Goal: Entertainment & Leisure: Browse casually

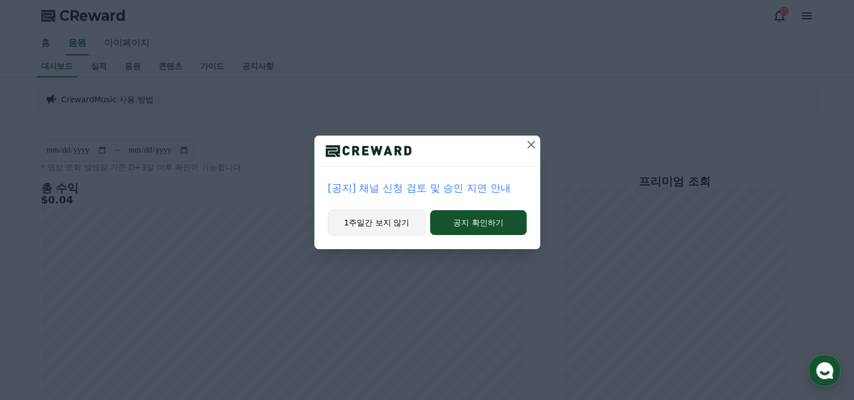
click at [396, 224] on button "1주일간 보지 않기" at bounding box center [377, 222] width 98 height 26
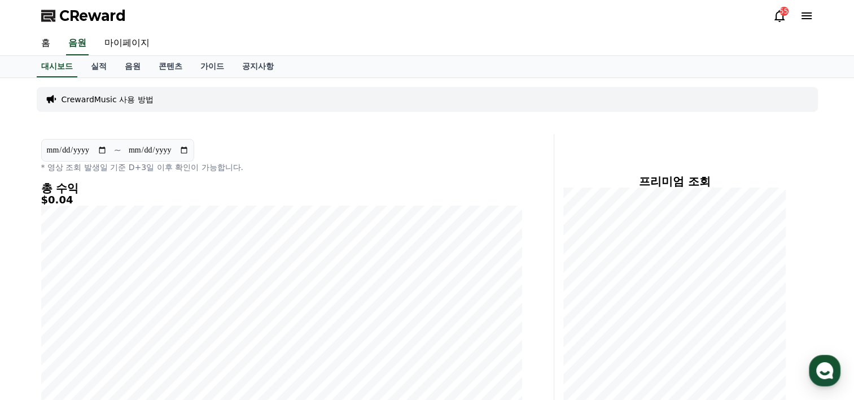
click at [807, 20] on icon at bounding box center [807, 16] width 14 height 14
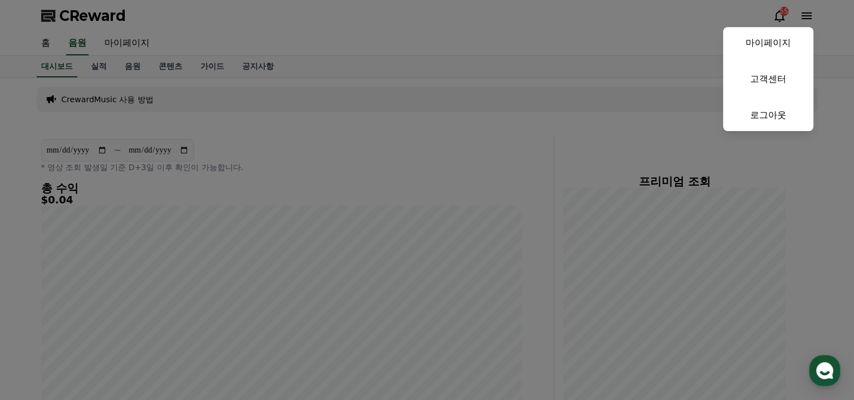
click at [377, 154] on button "close" at bounding box center [427, 200] width 854 height 400
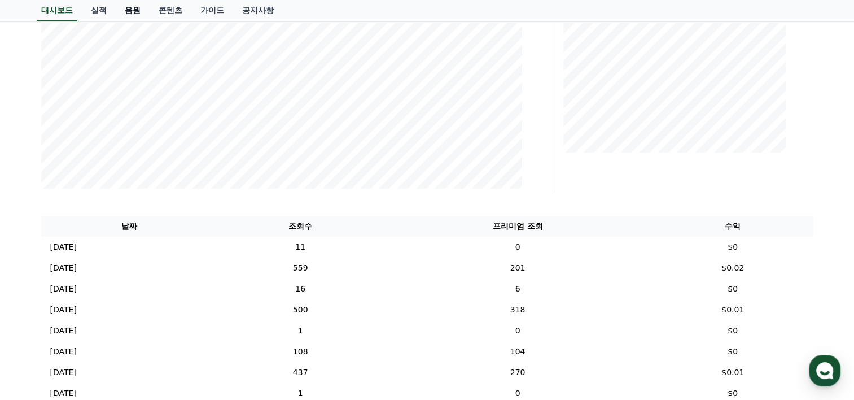
scroll to position [263, 0]
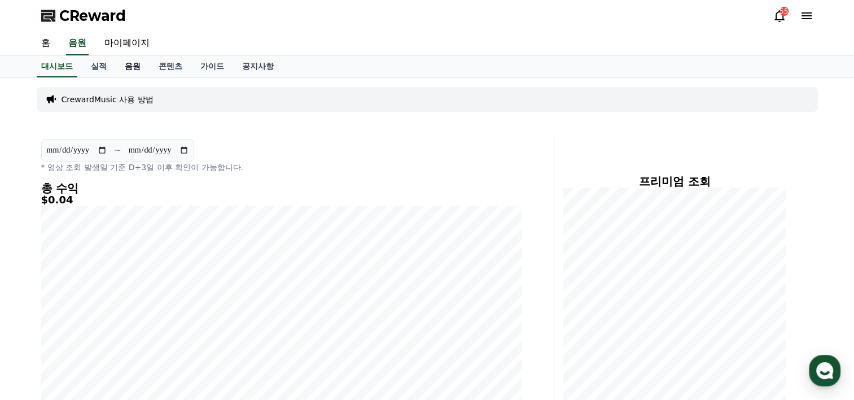
click at [140, 63] on link "음원" at bounding box center [133, 66] width 34 height 21
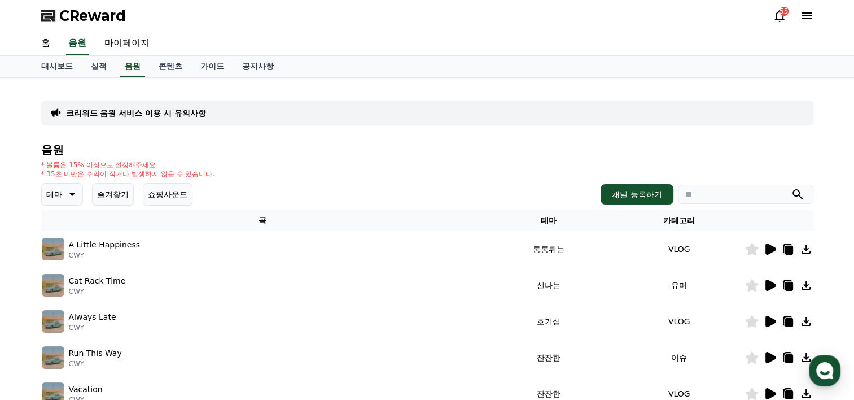
click at [768, 284] on icon at bounding box center [770, 284] width 11 height 11
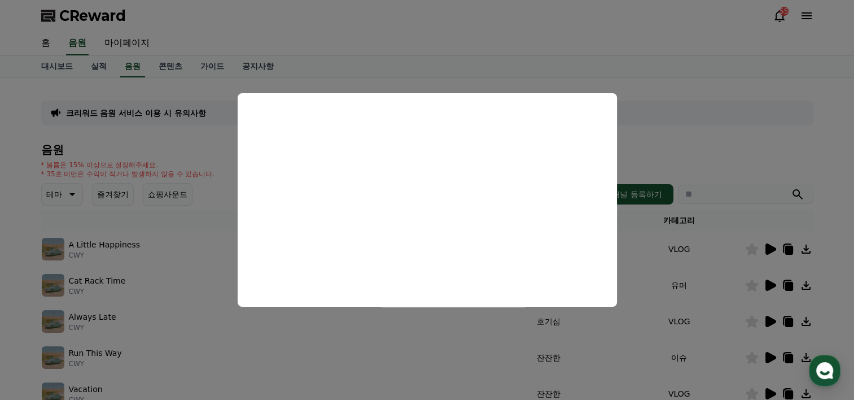
click at [685, 157] on button "close modal" at bounding box center [427, 200] width 854 height 400
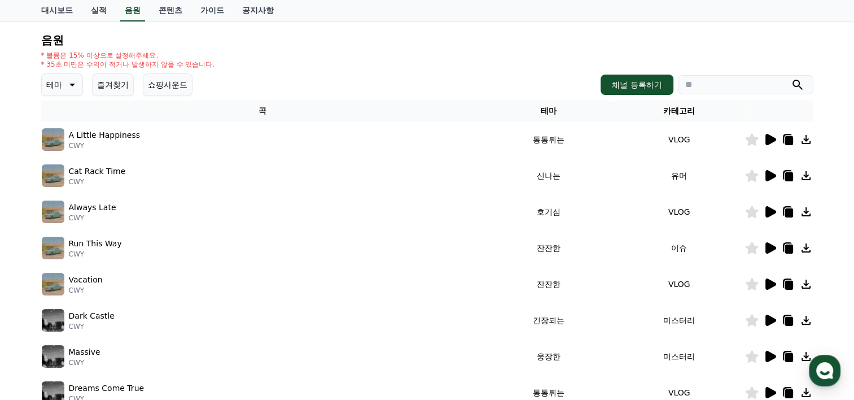
scroll to position [132, 0]
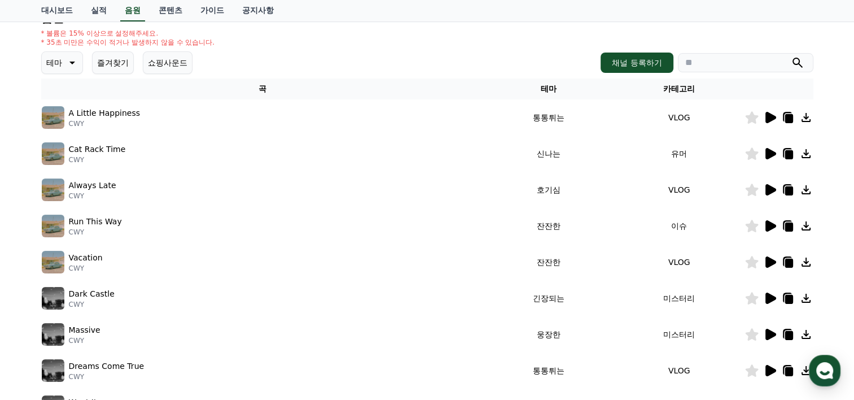
click at [771, 295] on icon at bounding box center [770, 297] width 11 height 11
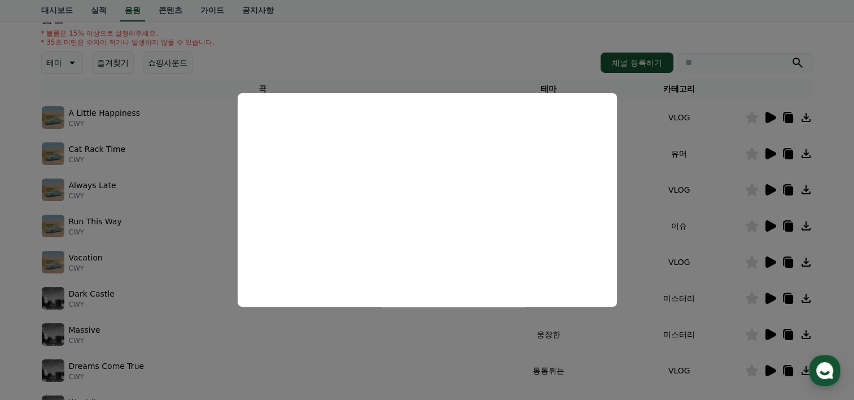
click at [542, 58] on button "close modal" at bounding box center [427, 200] width 854 height 400
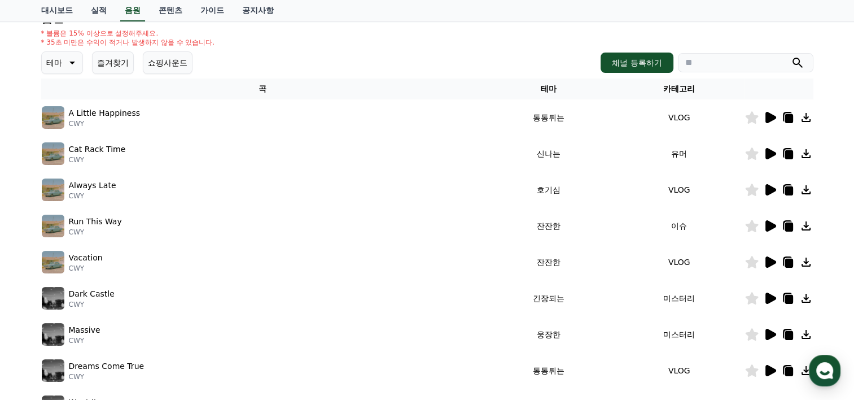
click at [769, 367] on icon at bounding box center [770, 370] width 11 height 11
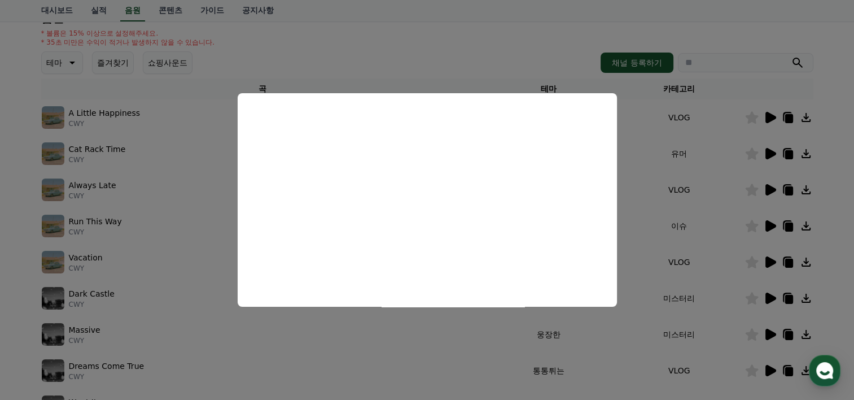
click at [343, 67] on button "close modal" at bounding box center [427, 200] width 854 height 400
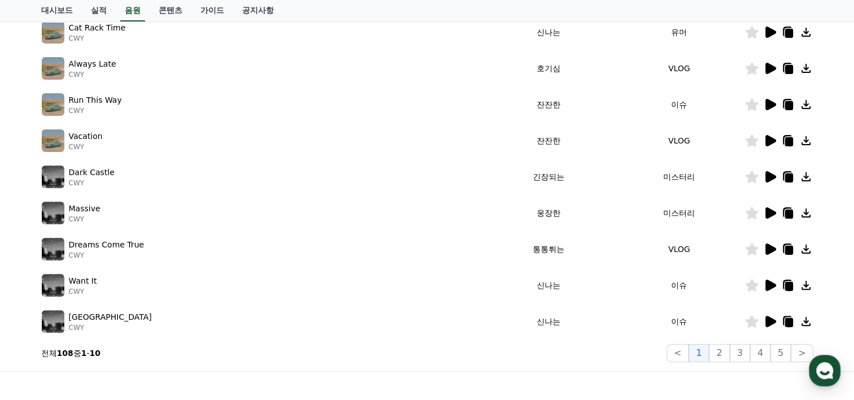
scroll to position [263, 0]
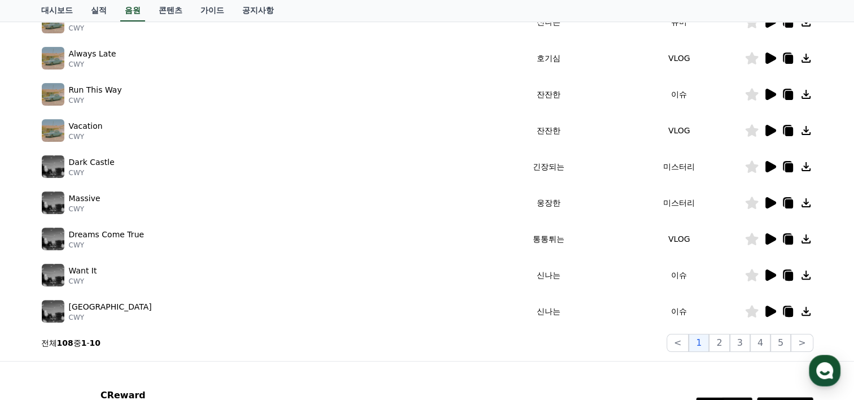
click at [767, 310] on icon at bounding box center [770, 310] width 11 height 11
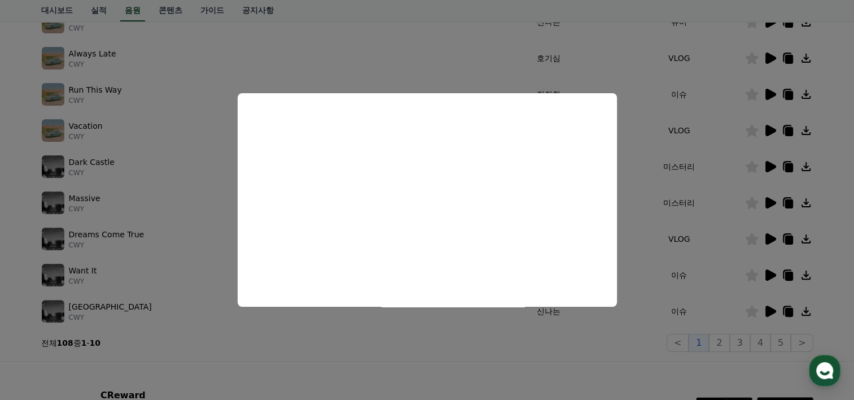
click at [396, 69] on button "close modal" at bounding box center [427, 200] width 854 height 400
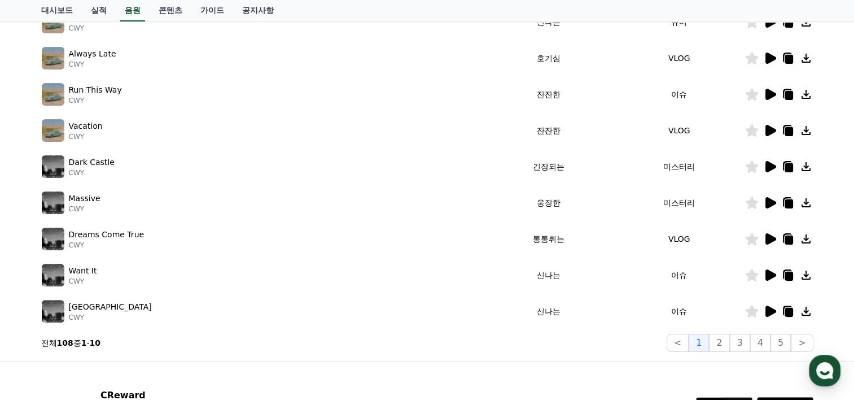
click at [770, 271] on icon at bounding box center [770, 274] width 11 height 11
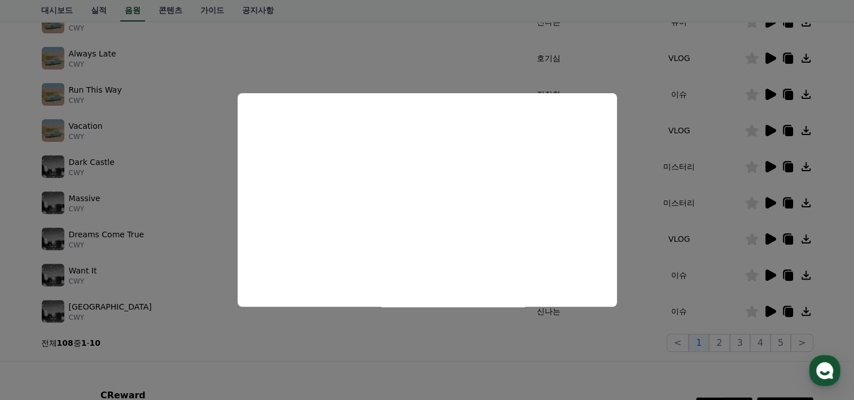
click at [768, 238] on button "close modal" at bounding box center [427, 200] width 854 height 400
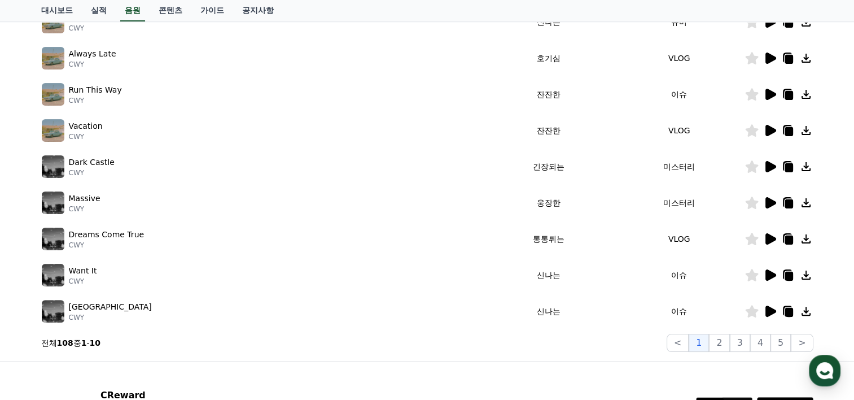
click at [769, 238] on icon at bounding box center [770, 238] width 11 height 11
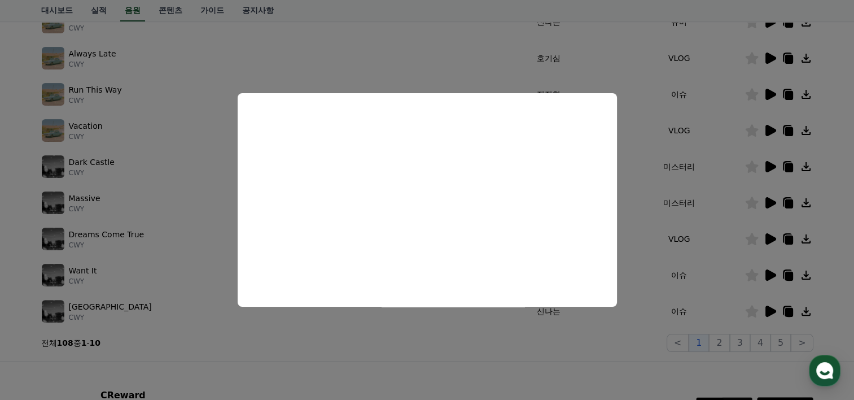
click at [773, 199] on button "close modal" at bounding box center [427, 200] width 854 height 400
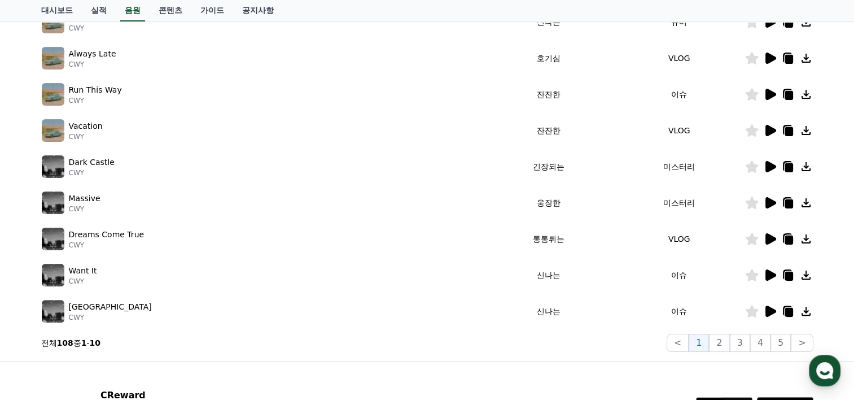
click at [770, 166] on icon at bounding box center [770, 166] width 11 height 11
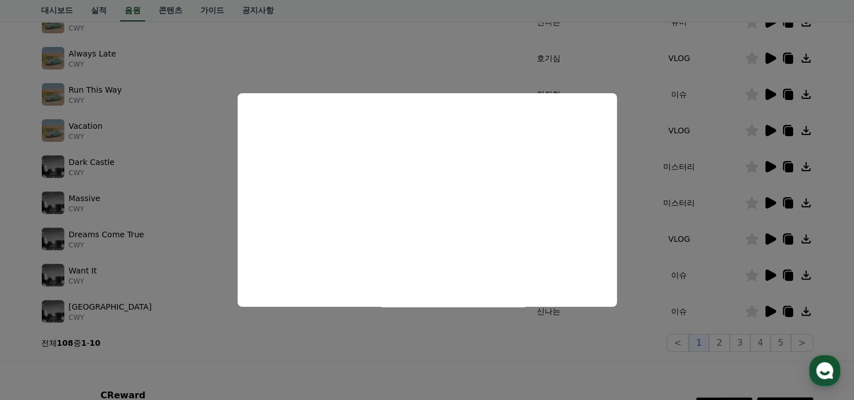
click at [772, 165] on button "close modal" at bounding box center [427, 200] width 854 height 400
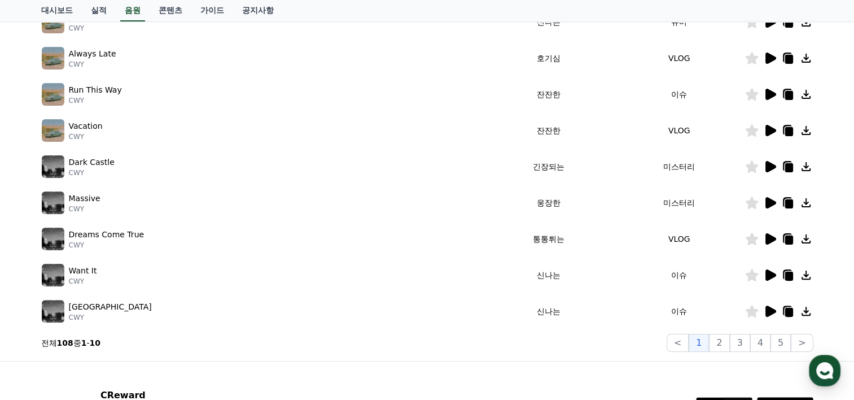
click at [773, 165] on icon at bounding box center [770, 166] width 11 height 11
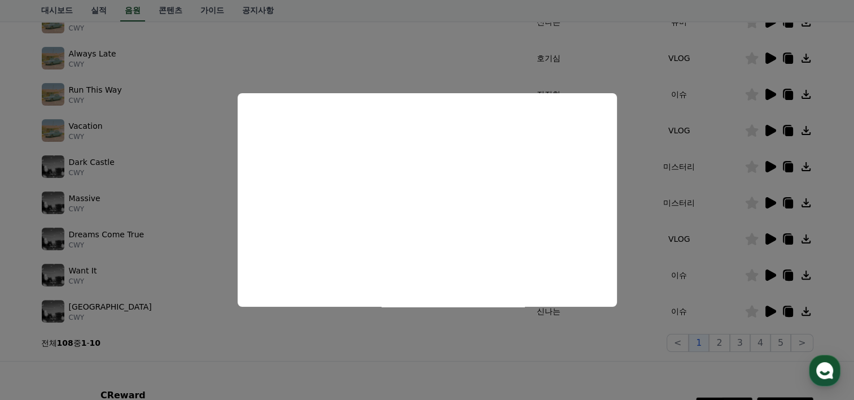
click at [425, 58] on button "close modal" at bounding box center [427, 200] width 854 height 400
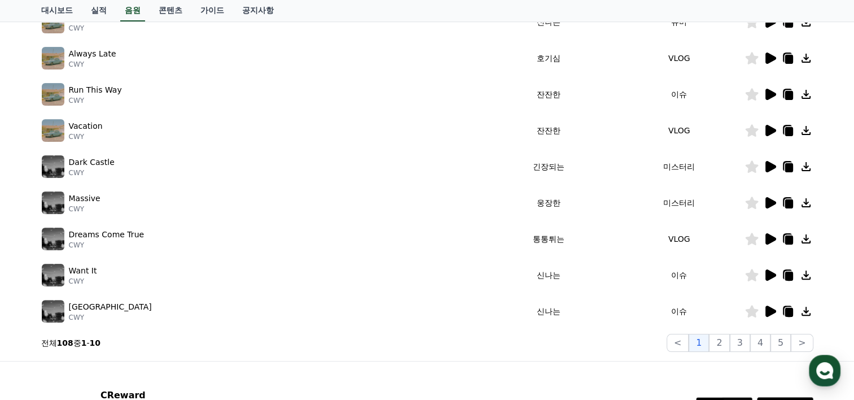
click at [789, 165] on icon at bounding box center [789, 167] width 8 height 9
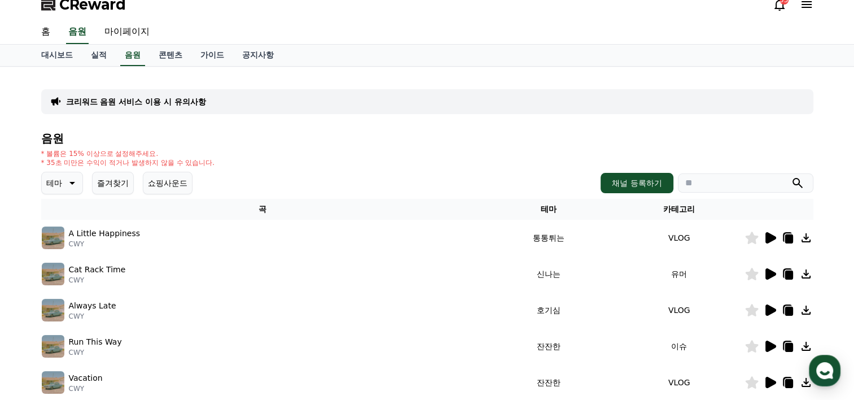
scroll to position [0, 0]
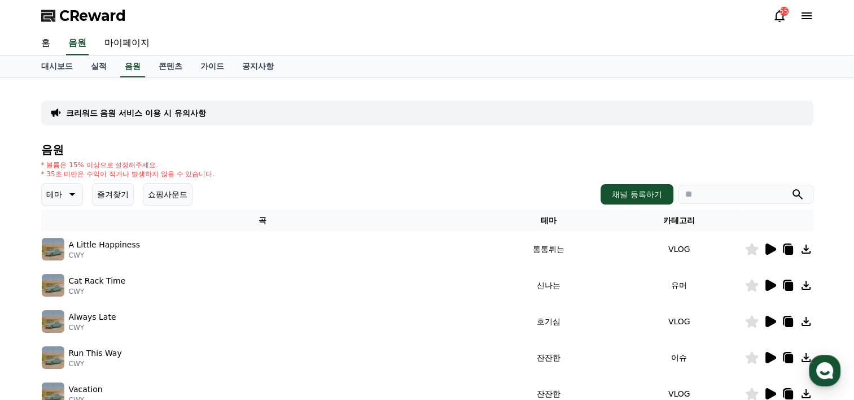
click at [60, 195] on p "테마" at bounding box center [54, 194] width 16 height 16
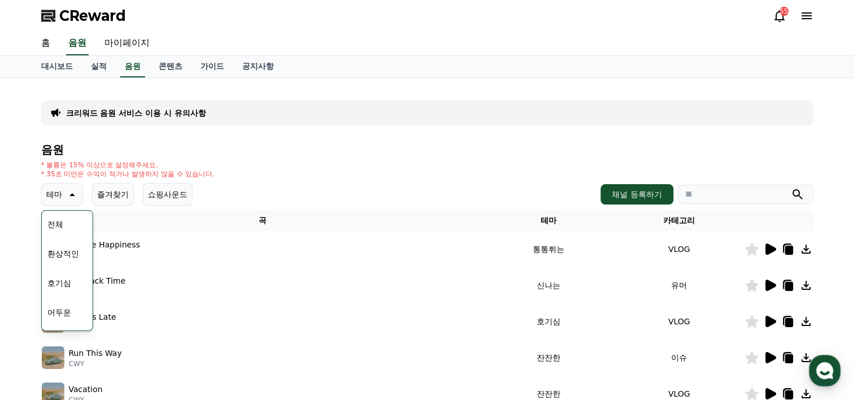
click at [63, 282] on button "호기심" at bounding box center [59, 282] width 33 height 25
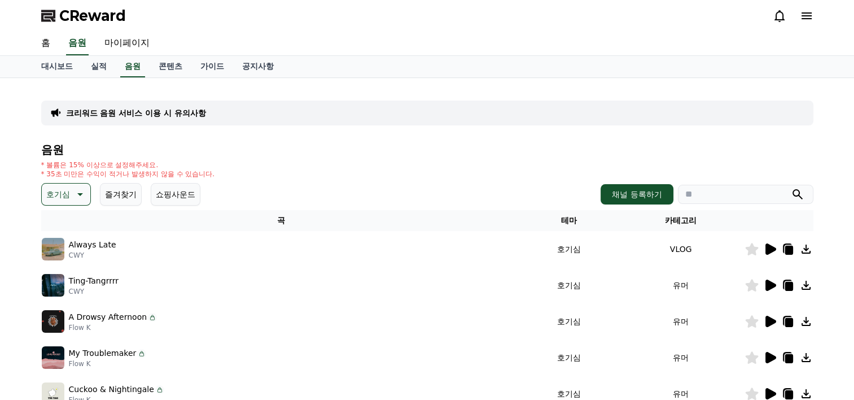
click at [765, 248] on icon at bounding box center [770, 248] width 11 height 11
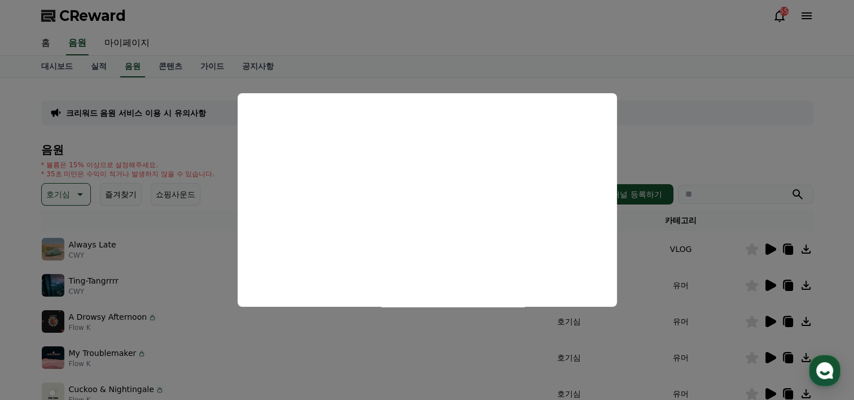
click at [467, 36] on button "close modal" at bounding box center [427, 200] width 854 height 400
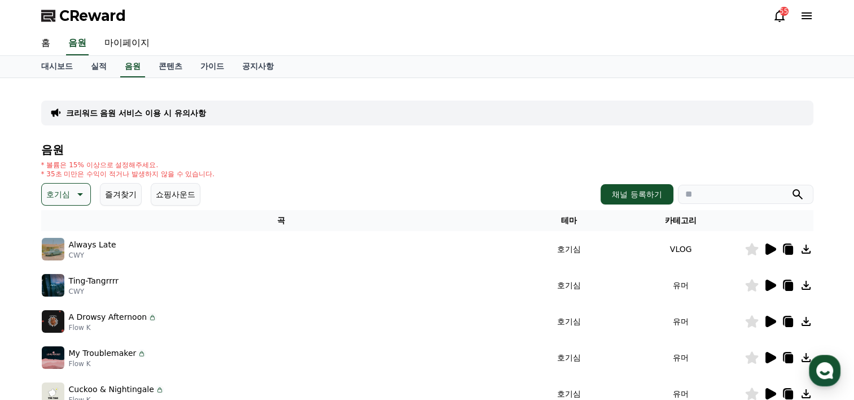
click at [764, 285] on icon at bounding box center [770, 285] width 14 height 14
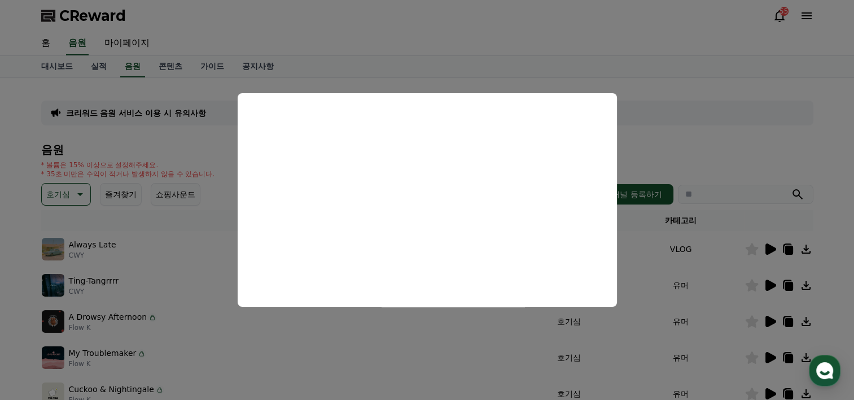
click at [772, 317] on button "close modal" at bounding box center [427, 200] width 854 height 400
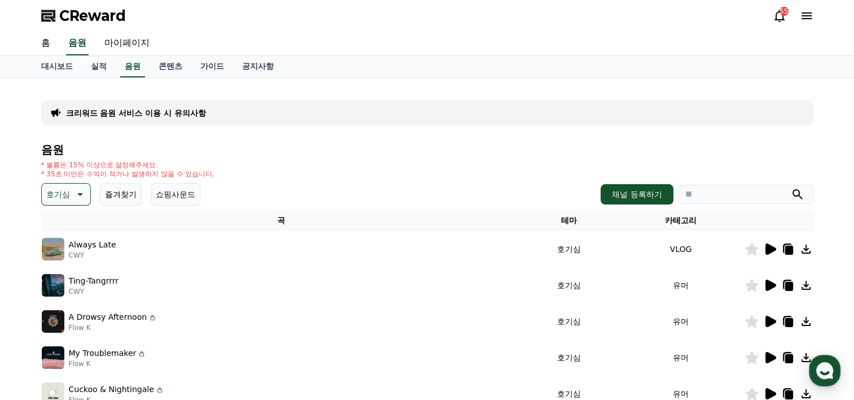
scroll to position [132, 0]
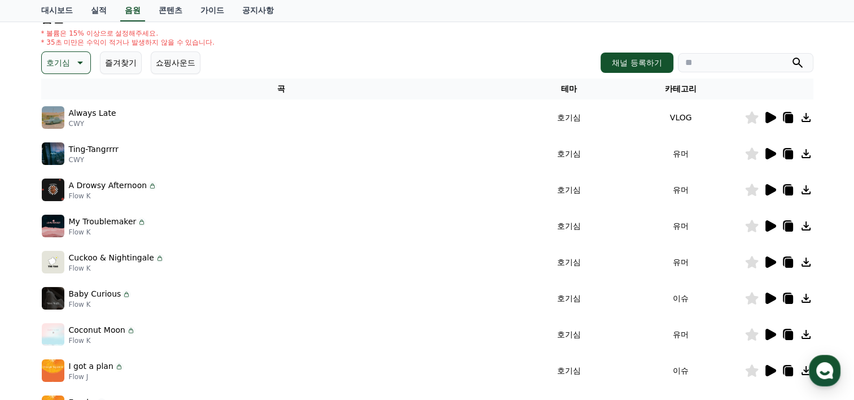
click at [769, 189] on icon at bounding box center [770, 189] width 11 height 11
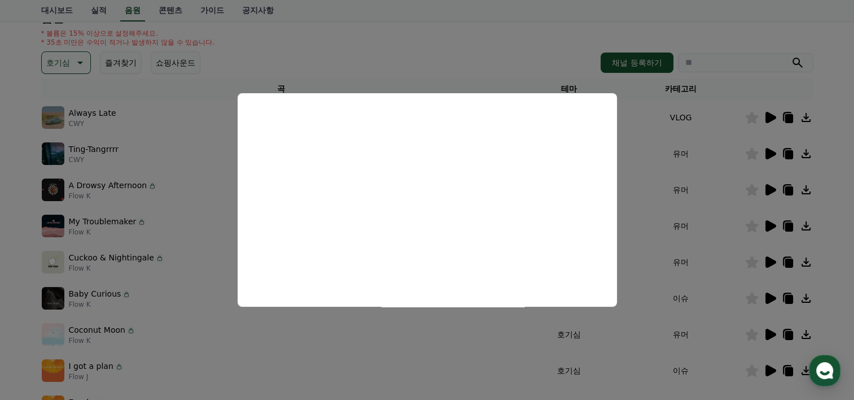
click at [766, 291] on button "close modal" at bounding box center [427, 200] width 854 height 400
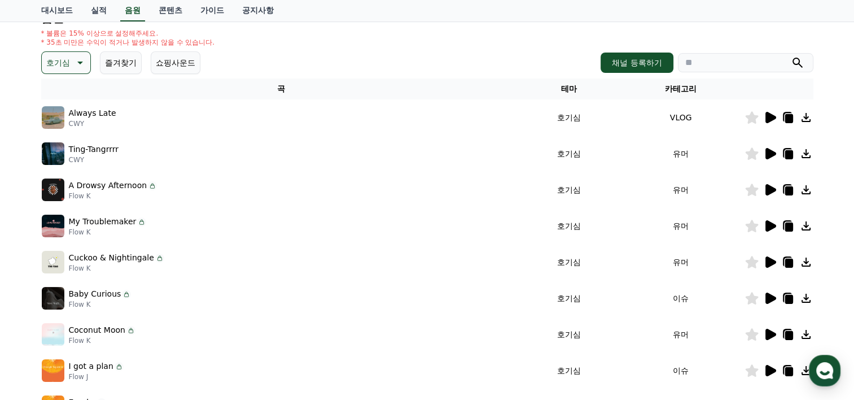
click at [767, 292] on icon at bounding box center [770, 297] width 11 height 11
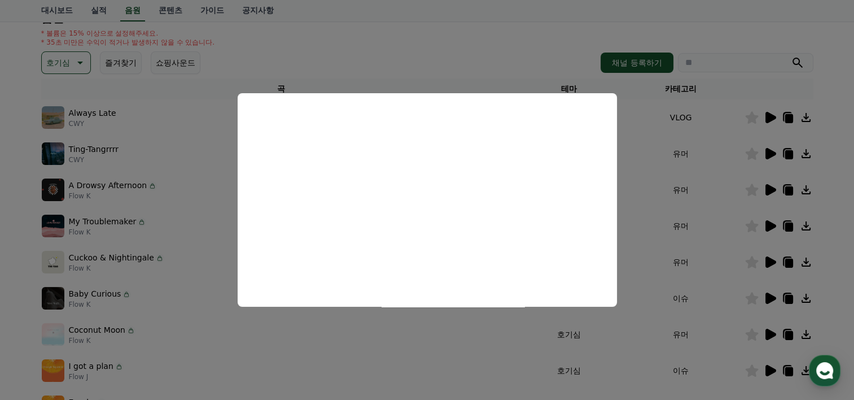
click at [787, 298] on button "close modal" at bounding box center [427, 200] width 854 height 400
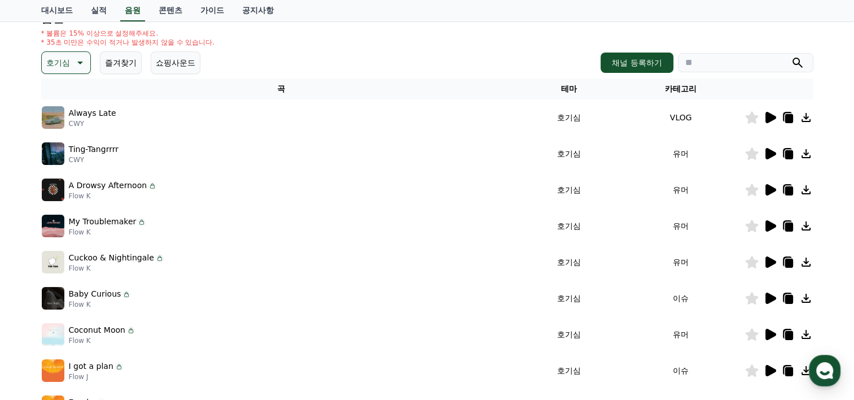
click at [787, 298] on icon at bounding box center [789, 299] width 8 height 9
click at [786, 298] on icon at bounding box center [789, 299] width 8 height 9
